Goal: Information Seeking & Learning: Learn about a topic

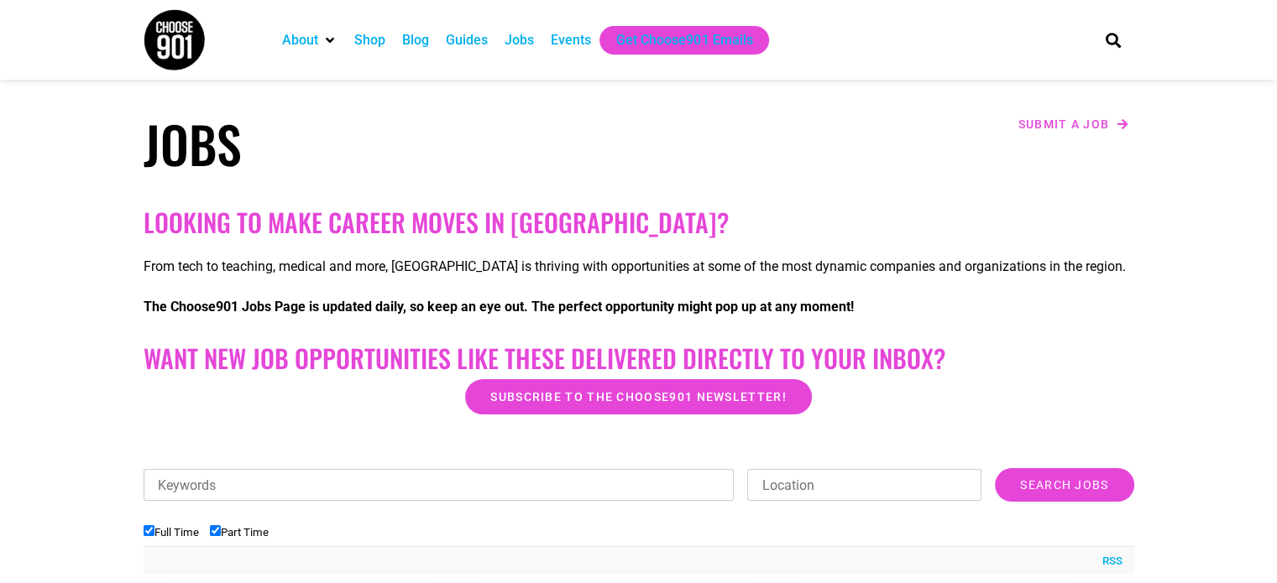
scroll to position [252, 0]
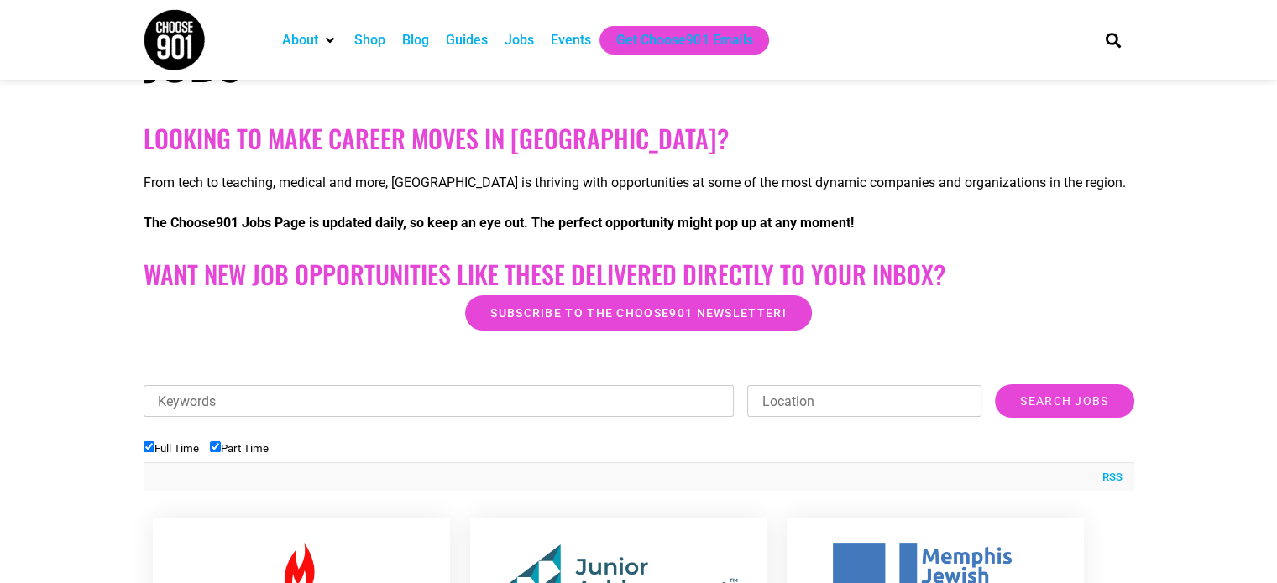
click at [822, 402] on input "Location" at bounding box center [864, 401] width 234 height 32
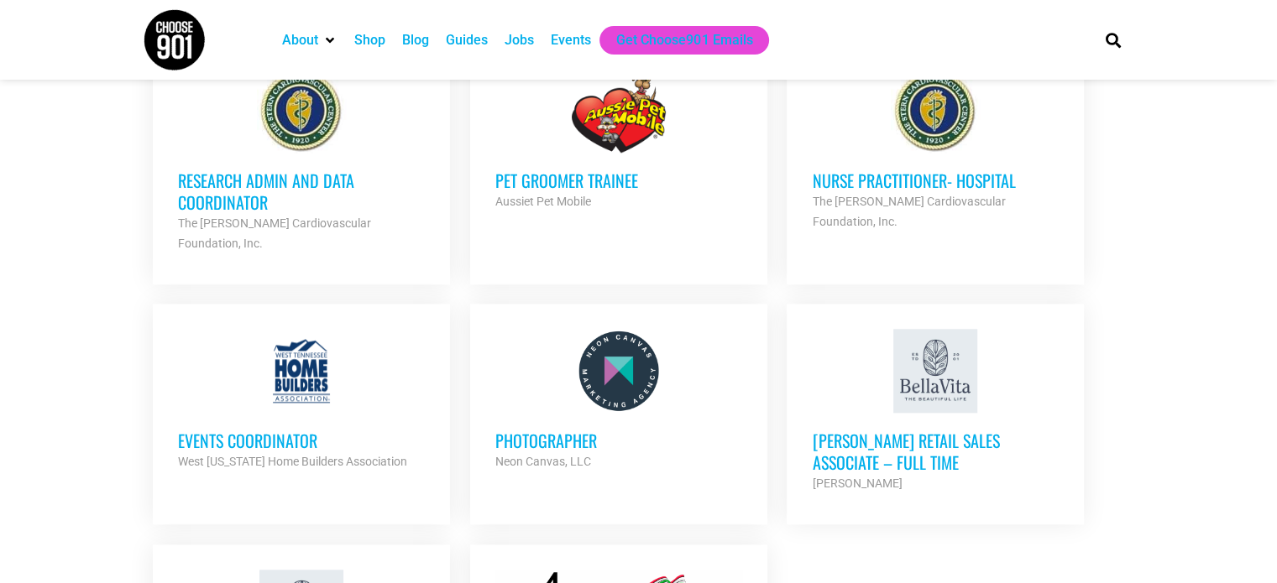
scroll to position [1930, 0]
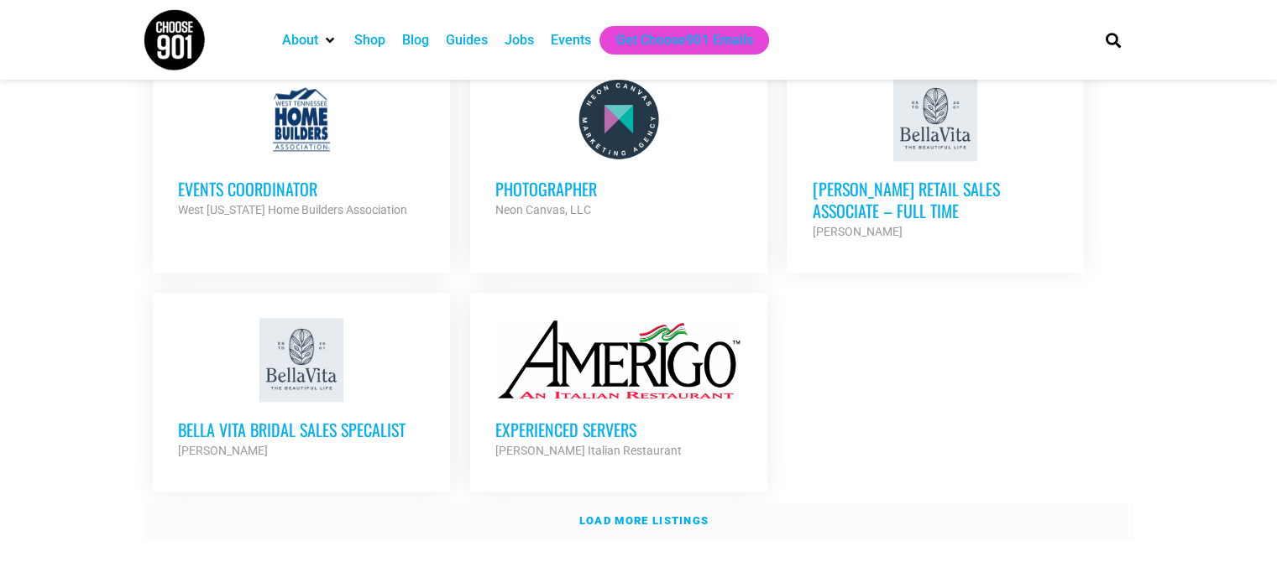
click at [647, 502] on link "Load more listings" at bounding box center [639, 521] width 990 height 39
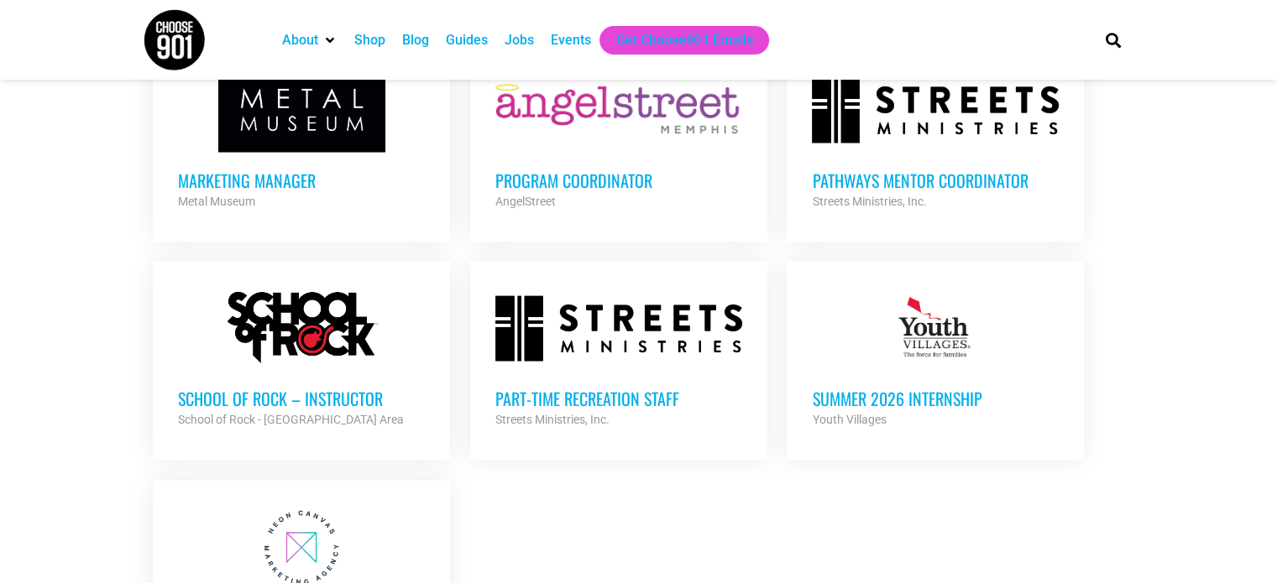
scroll to position [3525, 0]
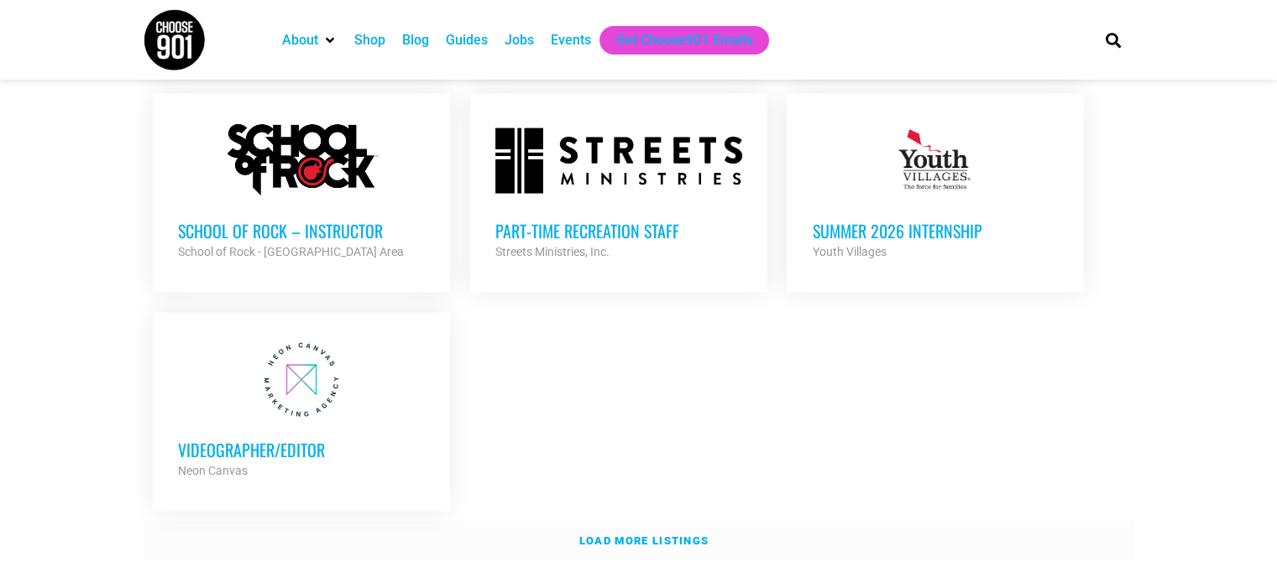
click at [557, 522] on link "Load more listings" at bounding box center [639, 541] width 990 height 39
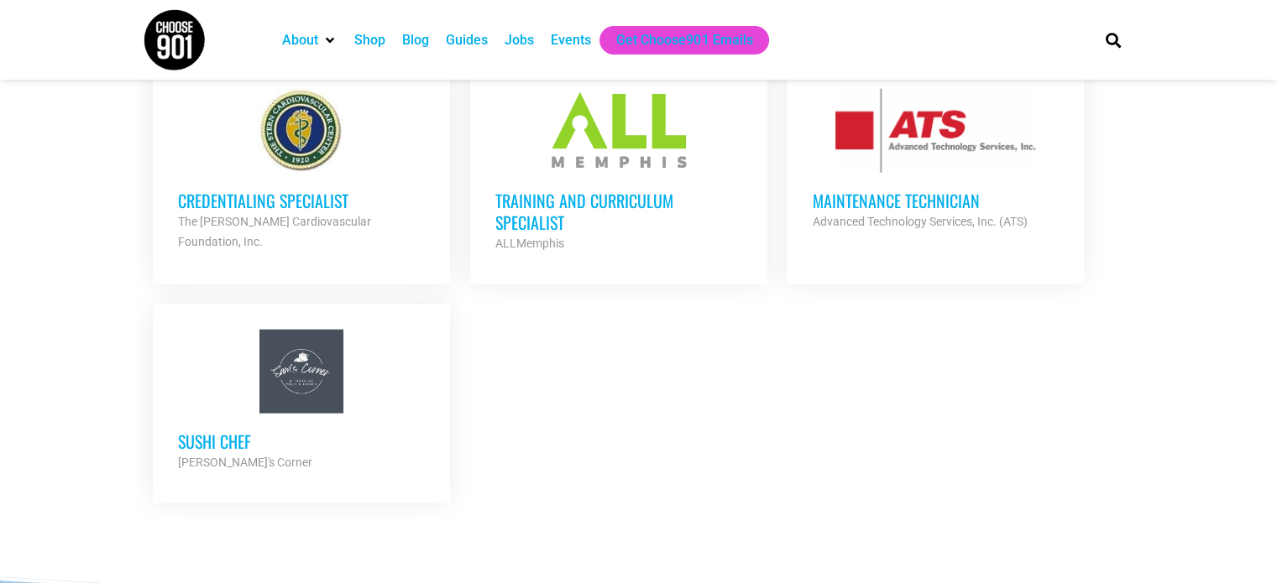
scroll to position [4113, 0]
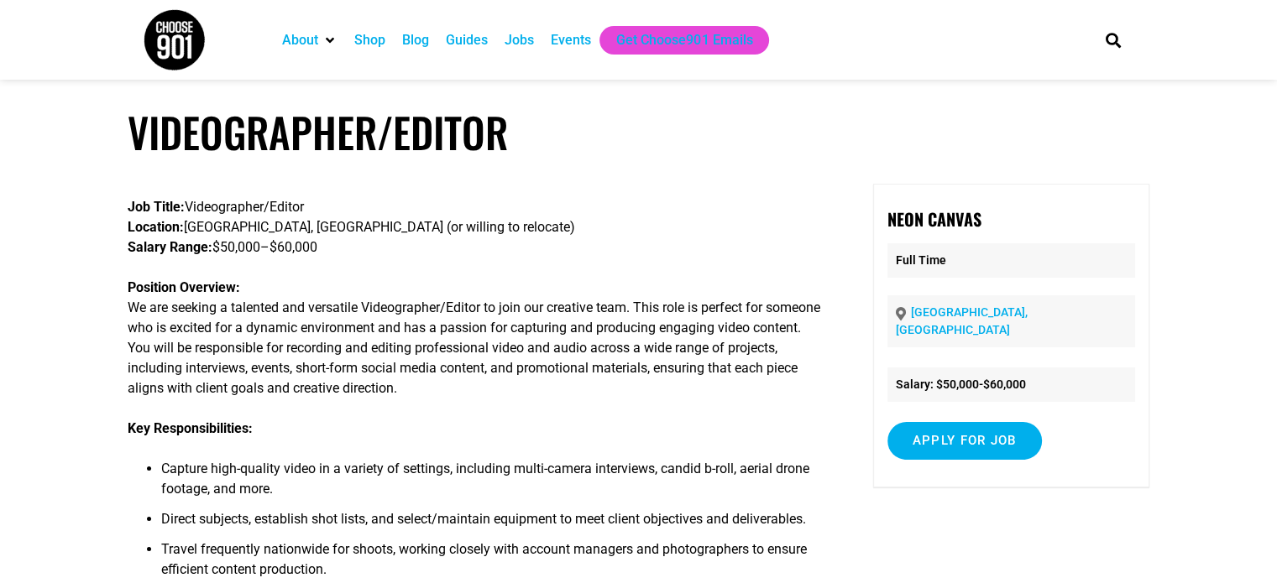
drag, startPoint x: 530, startPoint y: 241, endPoint x: 539, endPoint y: 228, distance: 15.1
click at [539, 228] on p "Job Title: Videographer/Editor Location: Memphis, TN (or willing to relocate) S…" at bounding box center [475, 227] width 694 height 60
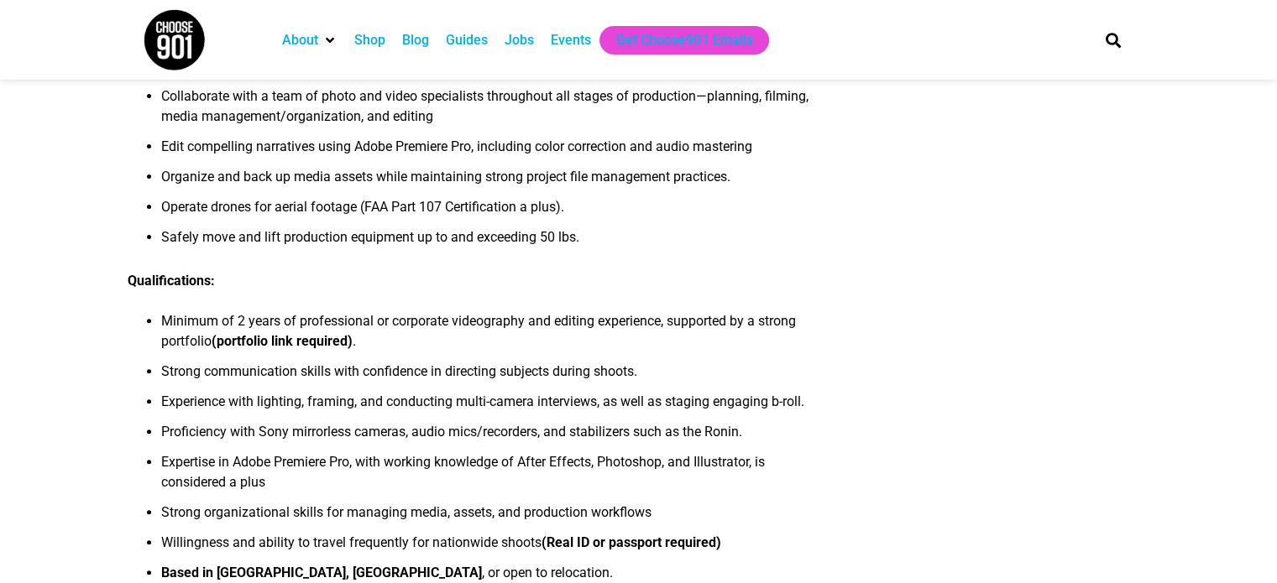
scroll to position [588, 0]
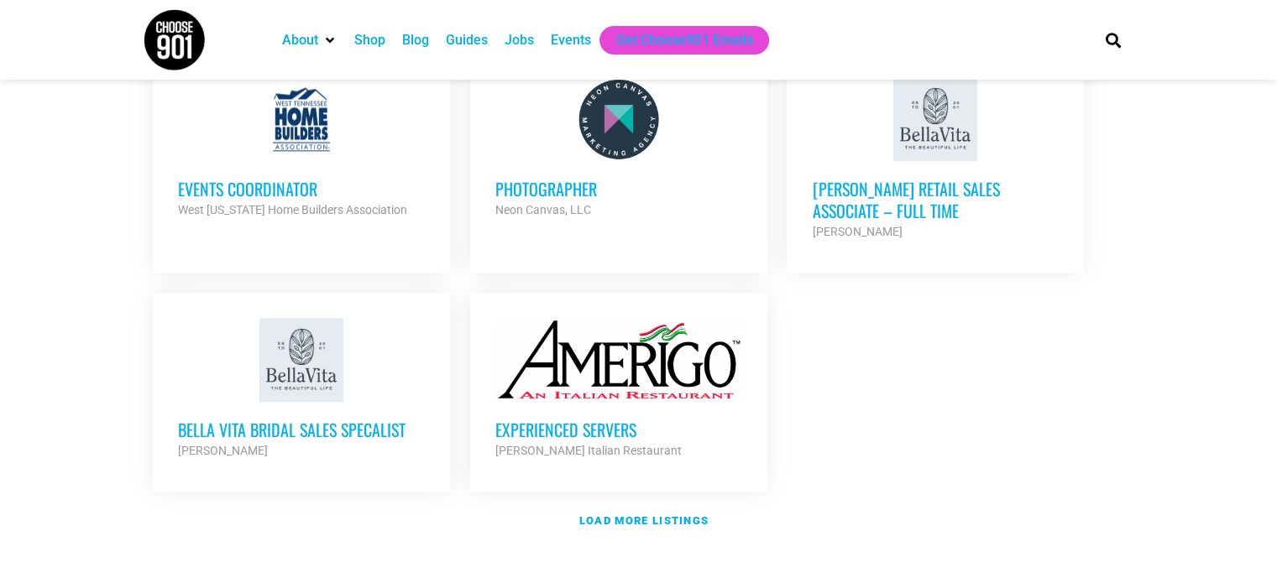
scroll to position [2266, 0]
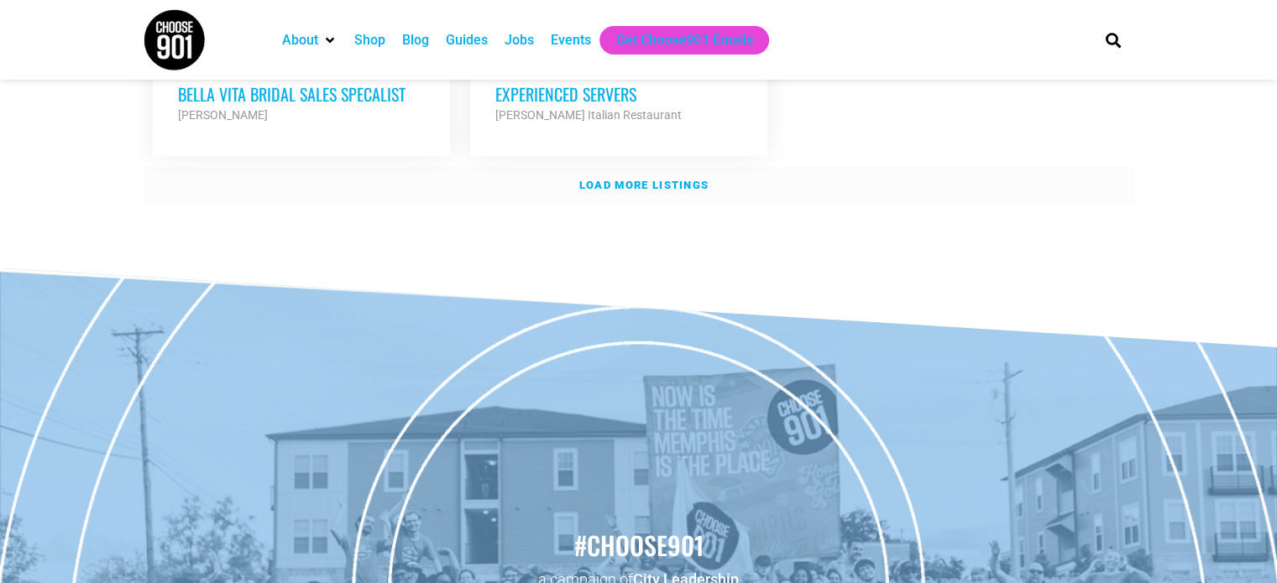
click at [611, 179] on strong "Load more listings" at bounding box center [643, 185] width 129 height 13
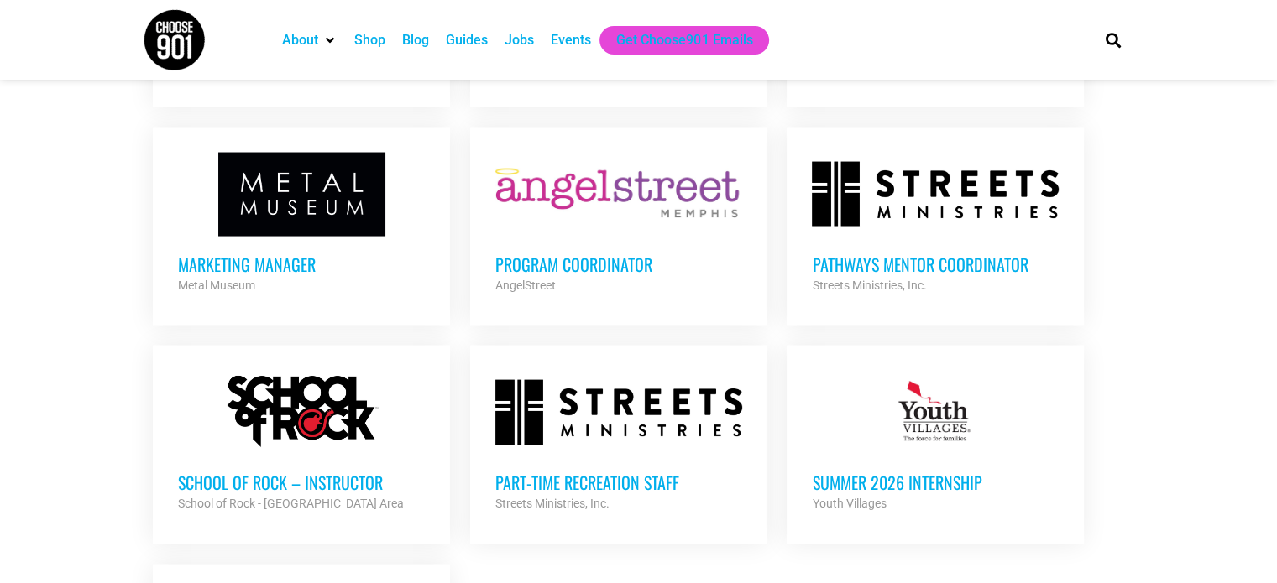
scroll to position [3609, 0]
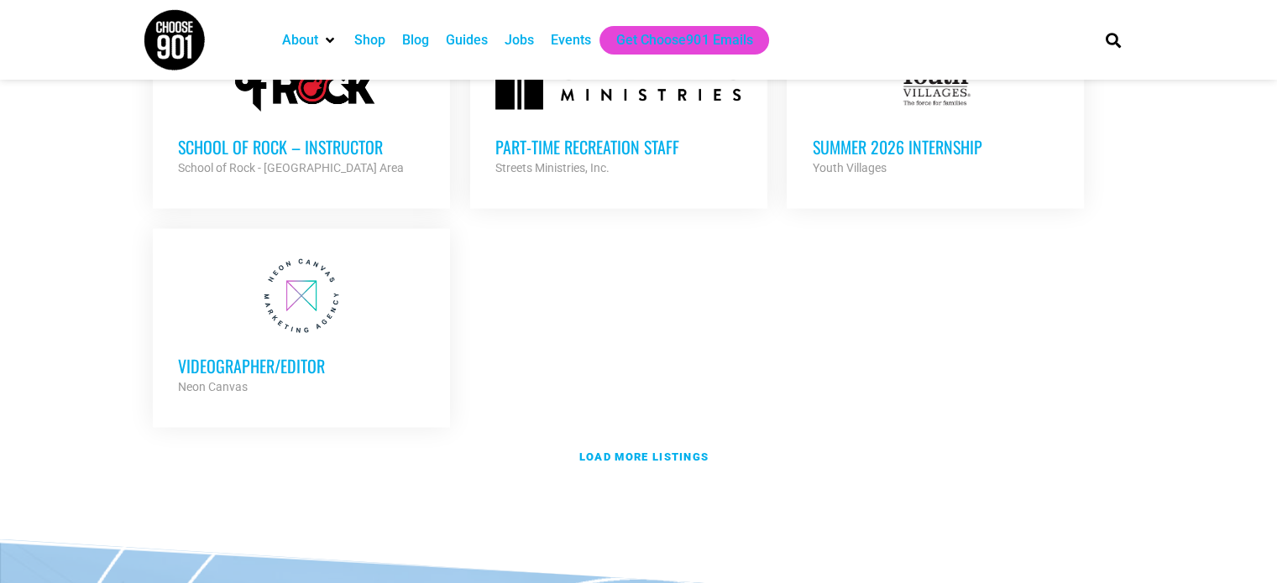
click at [325, 338] on div "Videographer/Editor Neon Canvas Partner Org" at bounding box center [301, 367] width 247 height 59
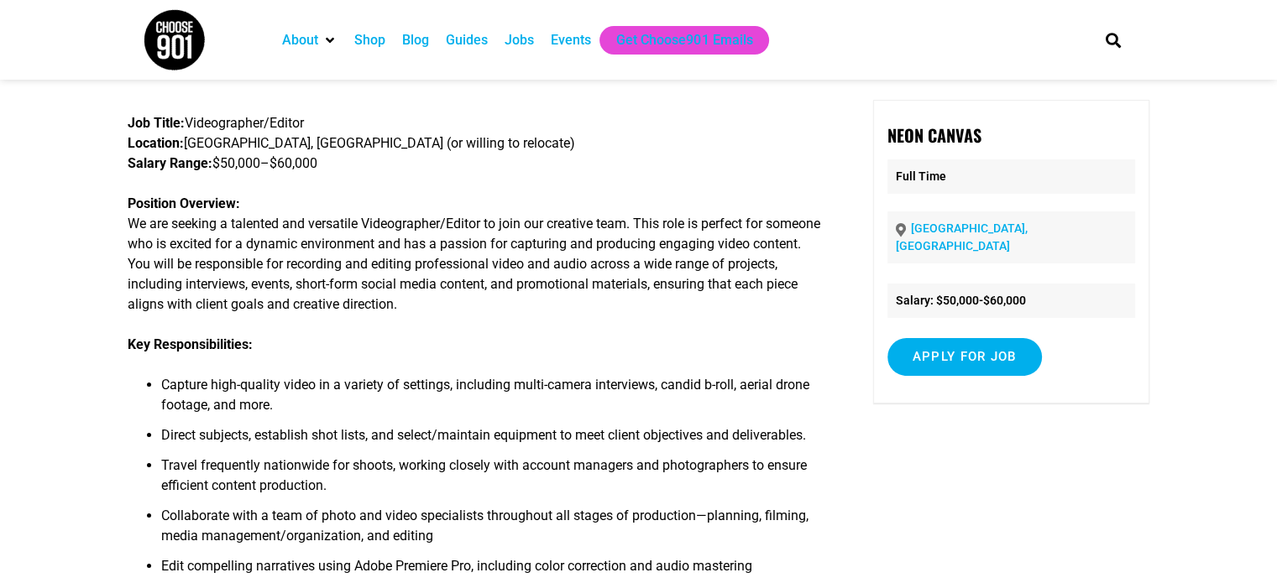
scroll to position [252, 0]
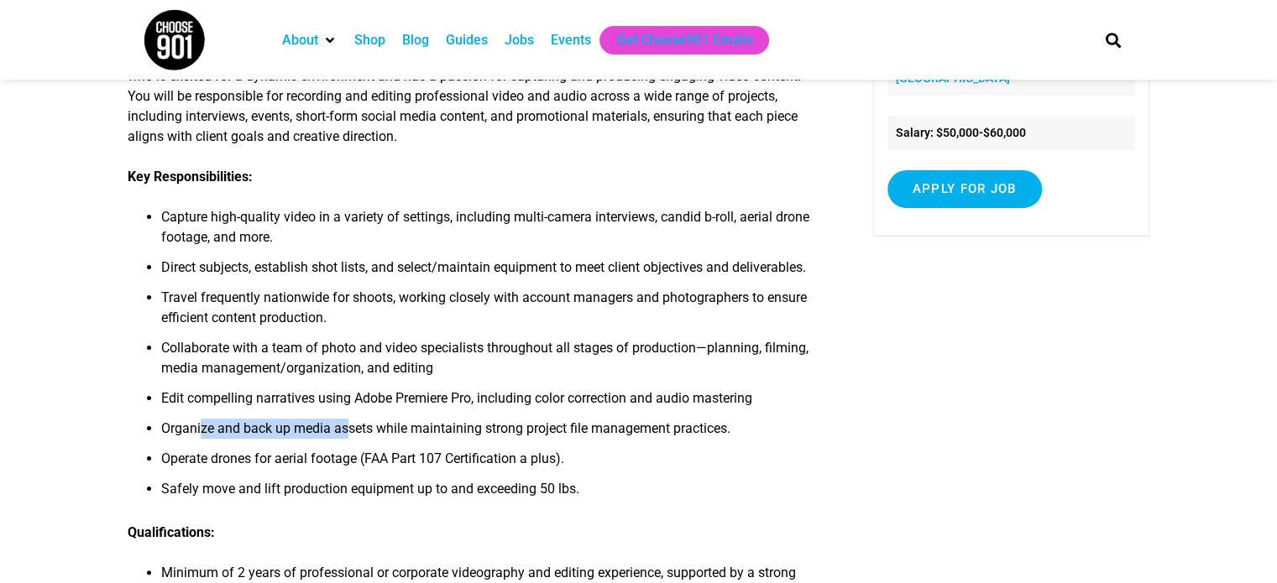
drag, startPoint x: 212, startPoint y: 430, endPoint x: 351, endPoint y: 431, distance: 138.5
click at [350, 431] on li "Organize and back up media assets while maintaining strong project file managem…" at bounding box center [491, 434] width 661 height 30
click at [351, 431] on li "Organize and back up media assets while maintaining strong project file managem…" at bounding box center [491, 434] width 661 height 30
